Goal: Information Seeking & Learning: Find specific fact

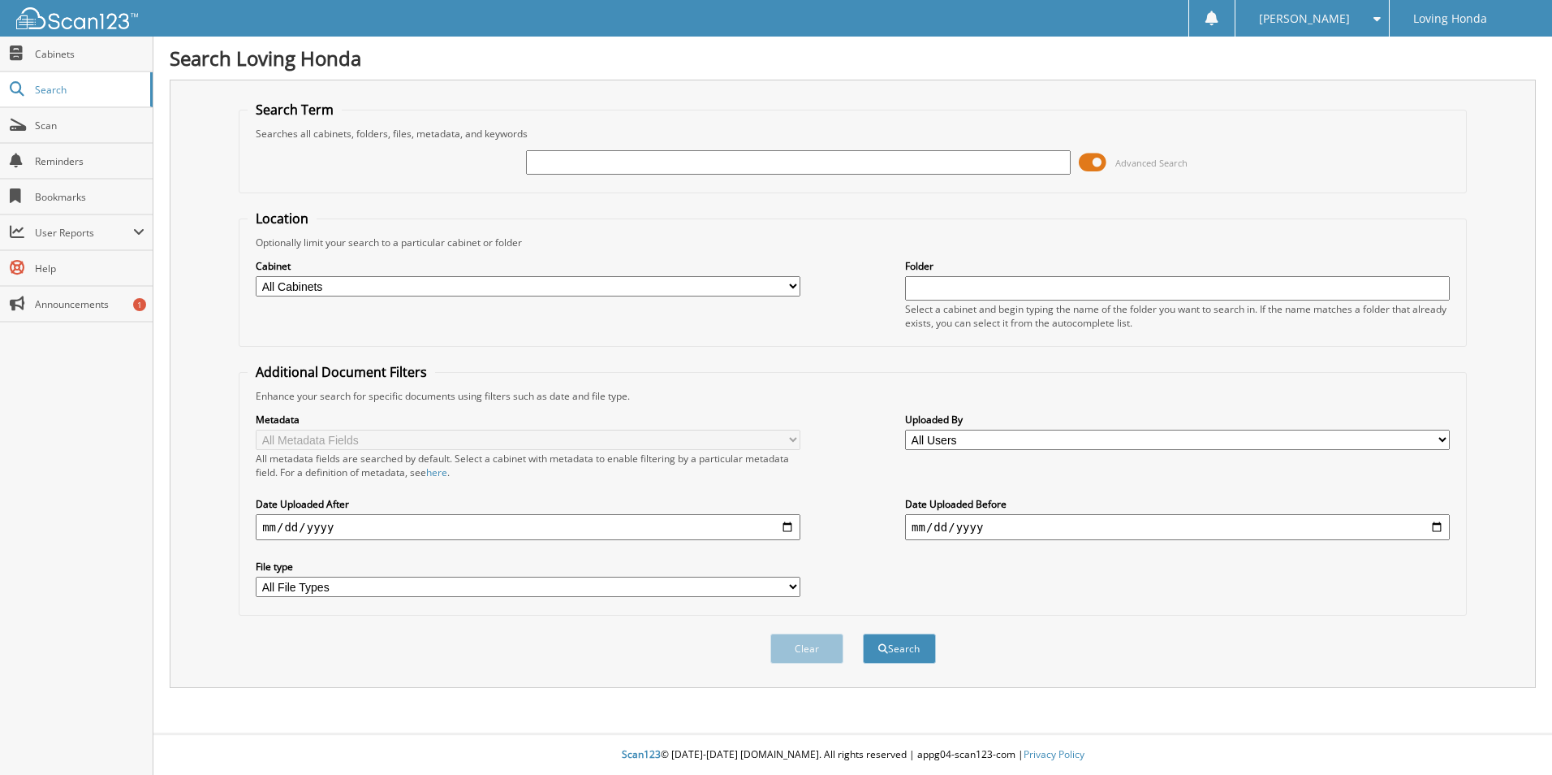
click at [713, 162] on input "text" at bounding box center [798, 162] width 545 height 24
type input "95849"
click at [863, 633] on button "Search" at bounding box center [899, 648] width 73 height 30
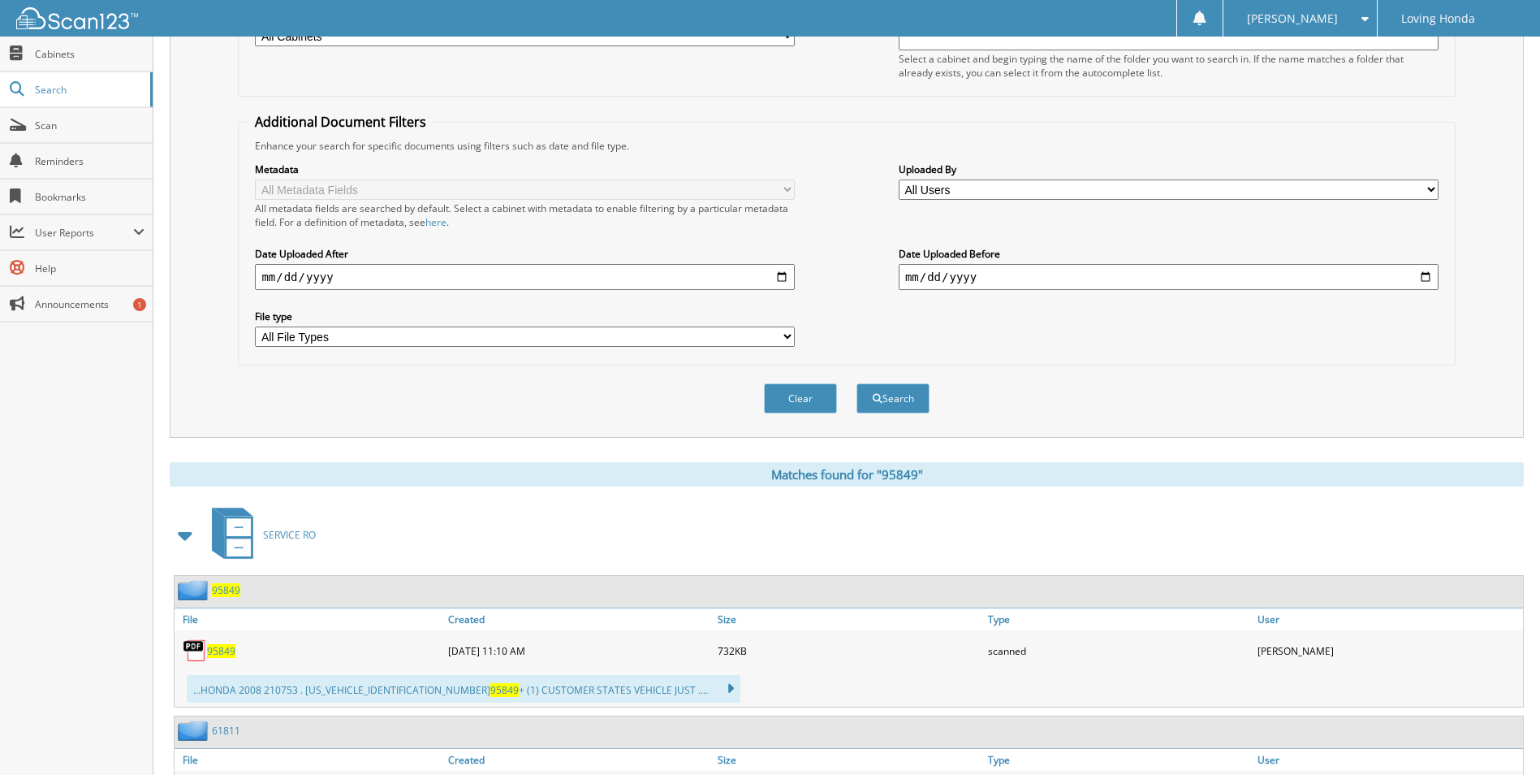
scroll to position [325, 0]
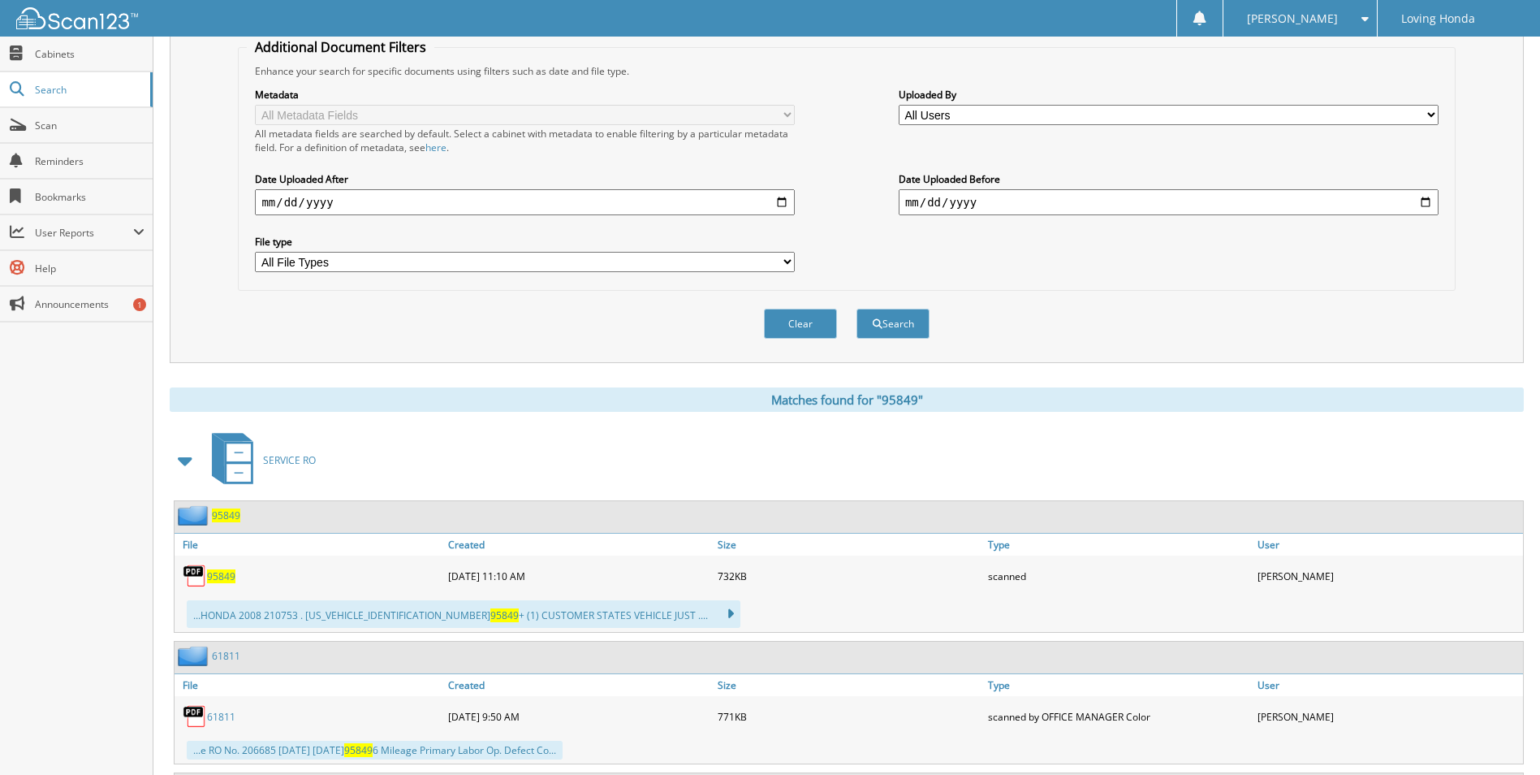
click at [228, 569] on span "95849" at bounding box center [221, 576] width 28 height 14
